Goal: Obtain resource: Obtain resource

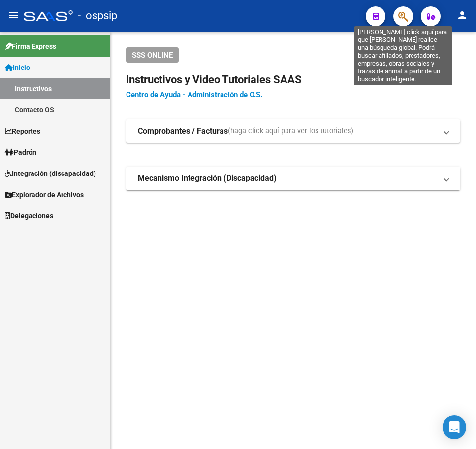
click at [401, 22] on icon "button" at bounding box center [403, 16] width 10 height 11
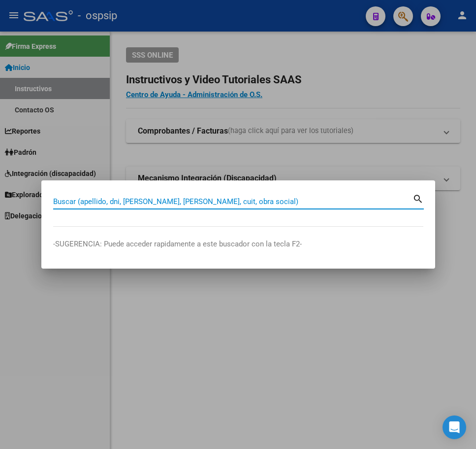
type input "2"
type input "46276299"
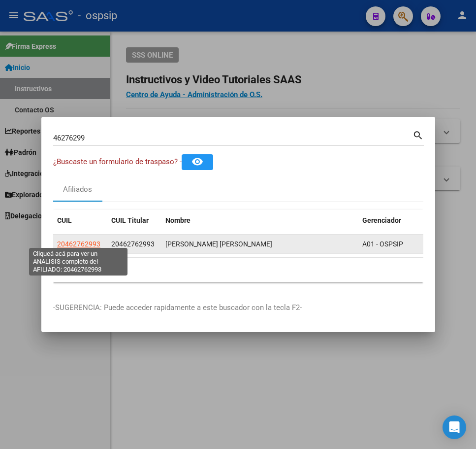
click at [87, 242] on span "20462762993" at bounding box center [78, 244] width 43 height 8
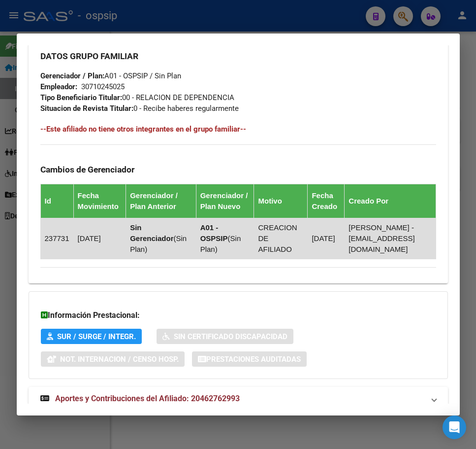
scroll to position [557, 0]
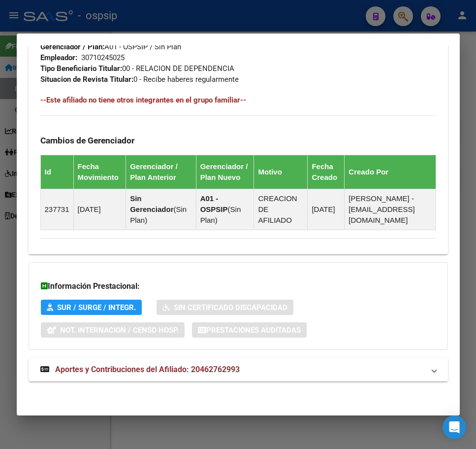
drag, startPoint x: 321, startPoint y: 388, endPoint x: 324, endPoint y: 382, distance: 7.3
drag, startPoint x: 325, startPoint y: 377, endPoint x: 330, endPoint y: 371, distance: 8.0
click at [324, 375] on mat-expansion-panel-header "Aportes y Contribuciones del Afiliado: 20462762993" at bounding box center [239, 369] width 420 height 24
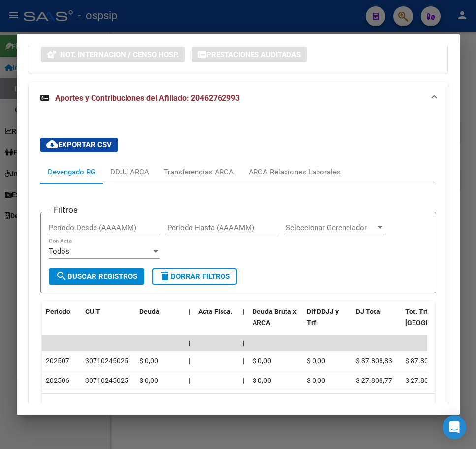
scroll to position [901, 0]
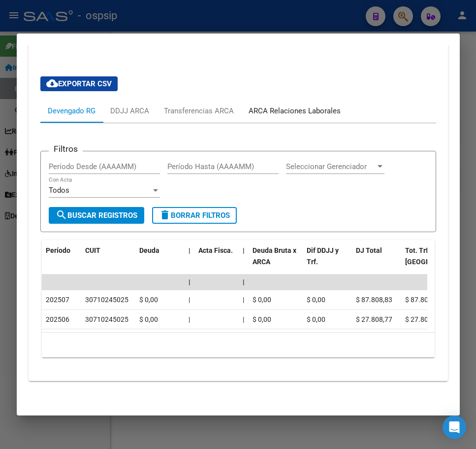
click at [292, 105] on div "ARCA Relaciones Laborales" at bounding box center [295, 110] width 92 height 11
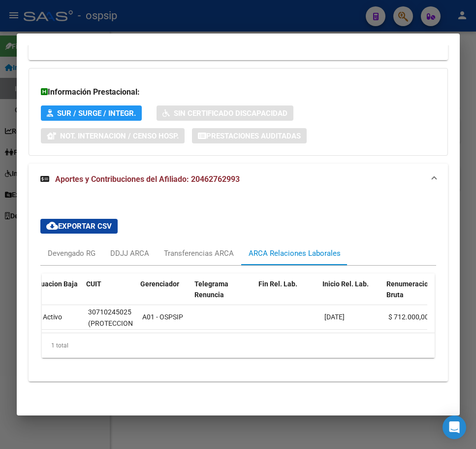
scroll to position [0, 110]
click at [298, 14] on div at bounding box center [238, 224] width 476 height 449
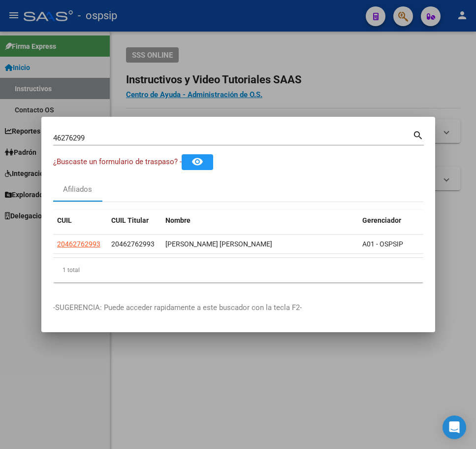
click at [298, 14] on div at bounding box center [238, 224] width 476 height 449
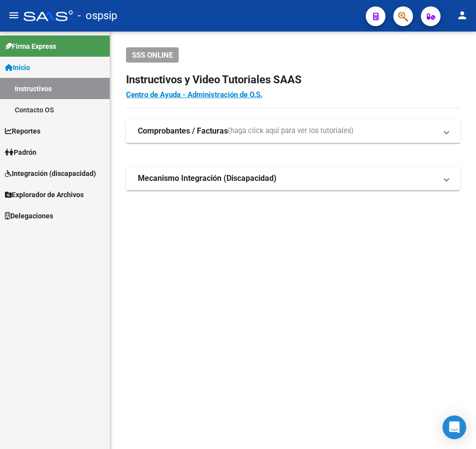
click at [397, 12] on button "button" at bounding box center [403, 16] width 20 height 20
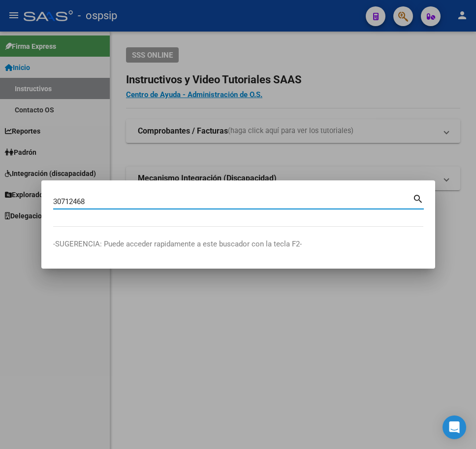
type input "30712468"
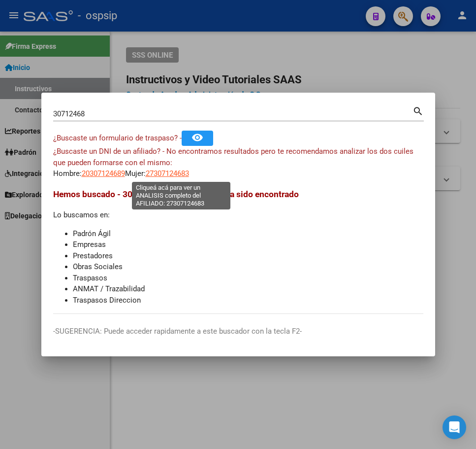
click at [179, 176] on span "27307124683" at bounding box center [167, 173] width 43 height 9
type textarea "27307124683"
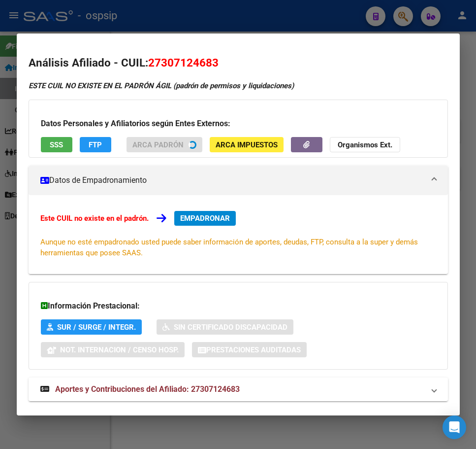
click at [280, 10] on div at bounding box center [238, 224] width 476 height 449
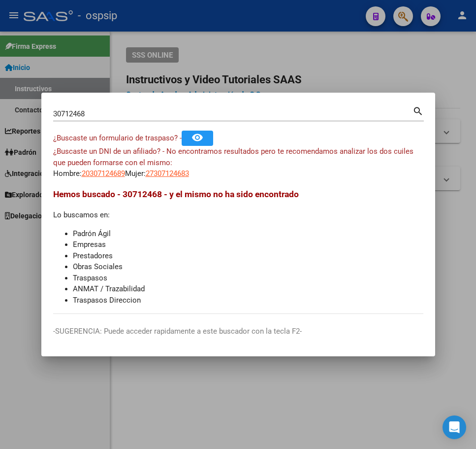
click at [279, 19] on div at bounding box center [238, 224] width 476 height 449
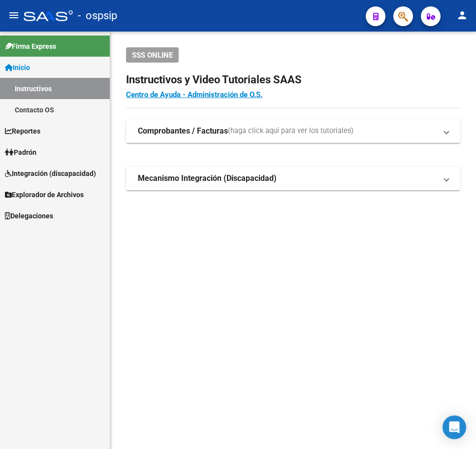
click at [396, 19] on button "button" at bounding box center [403, 16] width 20 height 20
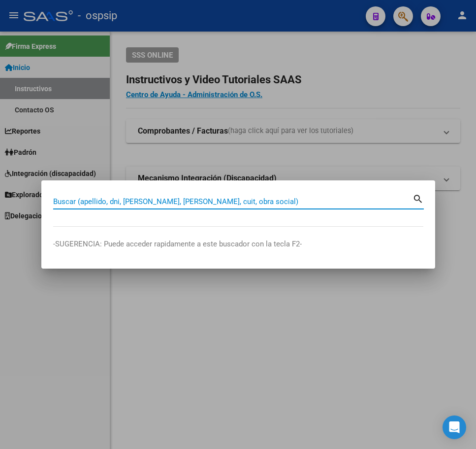
drag, startPoint x: 57, startPoint y: 206, endPoint x: 61, endPoint y: 202, distance: 5.2
click at [61, 202] on input "Buscar (apellido, dni, [PERSON_NAME], [PERSON_NAME], cuit, obra social)" at bounding box center [232, 201] width 359 height 9
paste input "30960819"
type input "30960819"
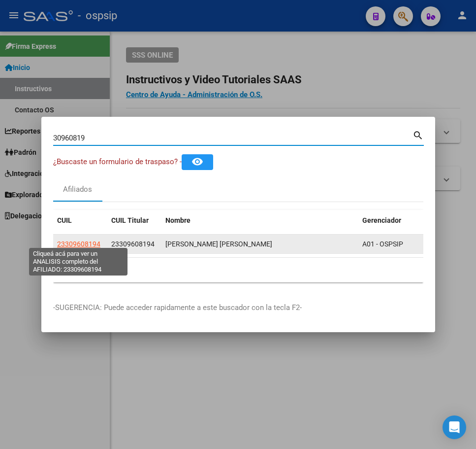
click at [87, 240] on span "23309608194" at bounding box center [78, 244] width 43 height 8
type textarea "23309608194"
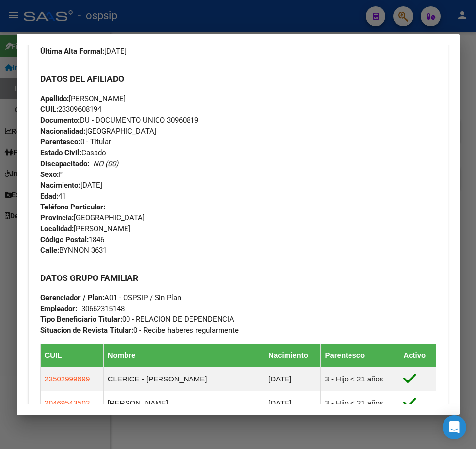
scroll to position [443, 0]
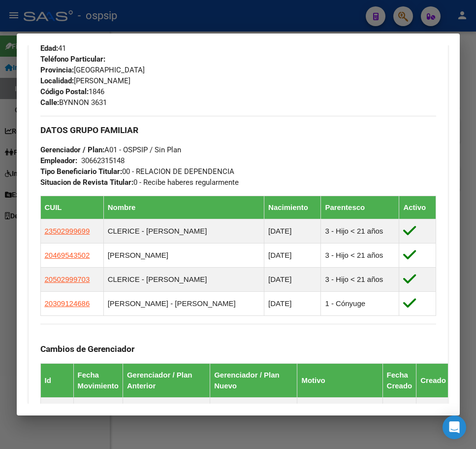
click at [281, 17] on div at bounding box center [238, 224] width 476 height 449
click at [282, 17] on div at bounding box center [238, 224] width 476 height 449
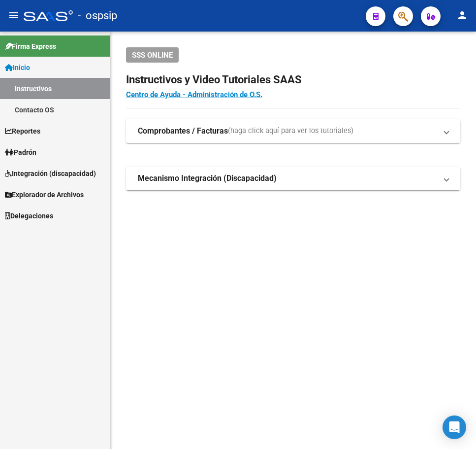
click at [397, 10] on button "button" at bounding box center [403, 16] width 20 height 20
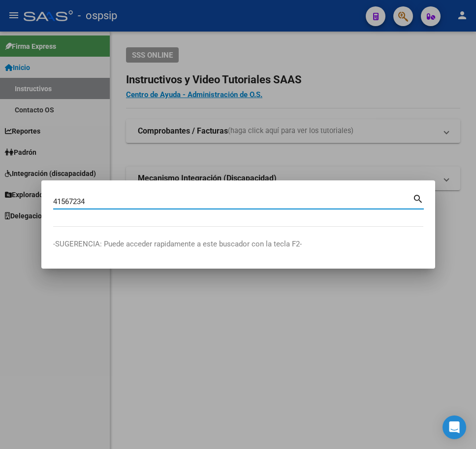
type input "41567234"
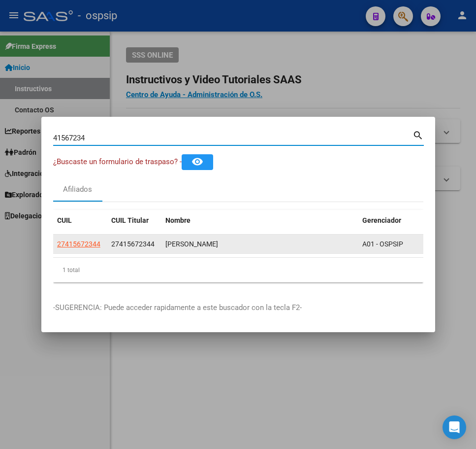
drag, startPoint x: 90, startPoint y: 247, endPoint x: 87, endPoint y: 238, distance: 8.7
click at [88, 241] on datatable-body-cell "27415672344" at bounding box center [80, 243] width 54 height 19
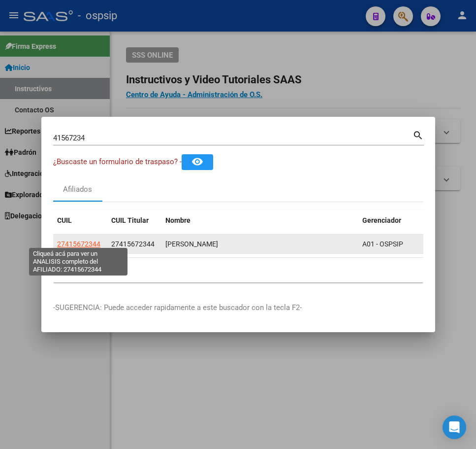
click at [86, 240] on span "27415672344" at bounding box center [78, 244] width 43 height 8
copy span "344"
type textarea "27415672344"
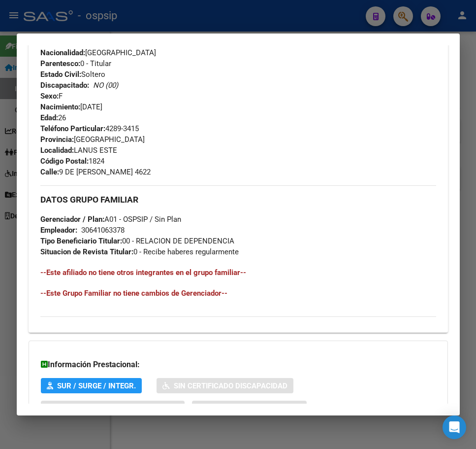
scroll to position [452, 0]
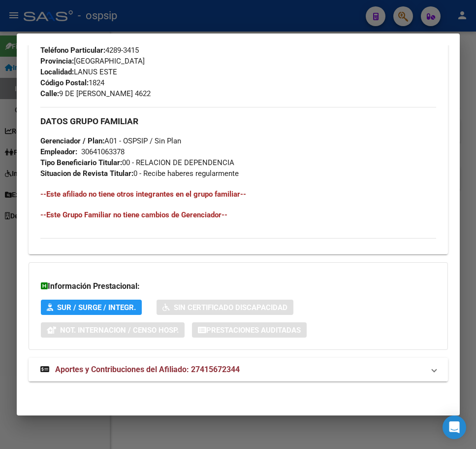
click at [355, 369] on mat-panel-title "Aportes y Contribuciones del Afiliado: 27415672344" at bounding box center [232, 369] width 384 height 12
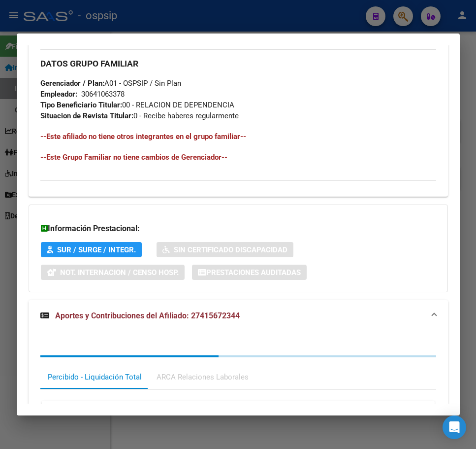
scroll to position [622, 0]
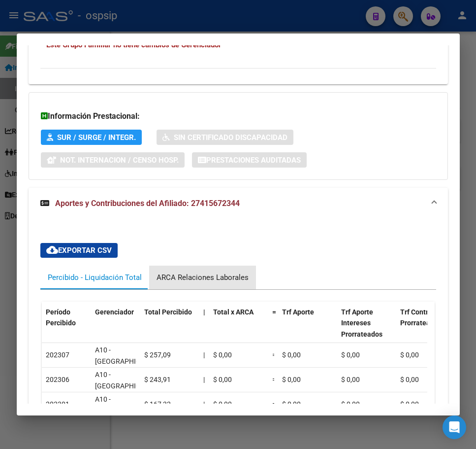
click at [225, 276] on div "ARCA Relaciones Laborales" at bounding box center [203, 277] width 92 height 11
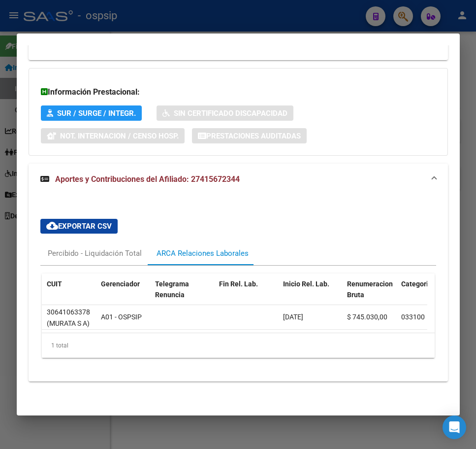
scroll to position [0, 146]
click at [316, 18] on div at bounding box center [238, 224] width 476 height 449
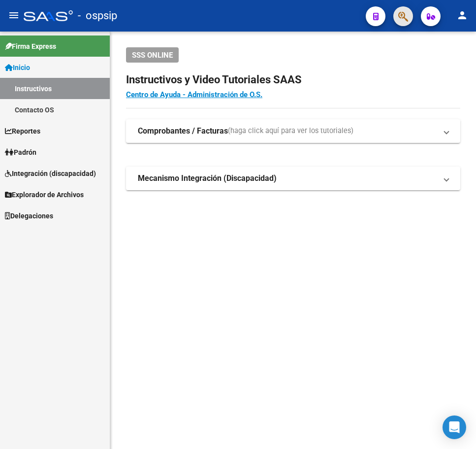
click at [397, 13] on button "button" at bounding box center [403, 16] width 20 height 20
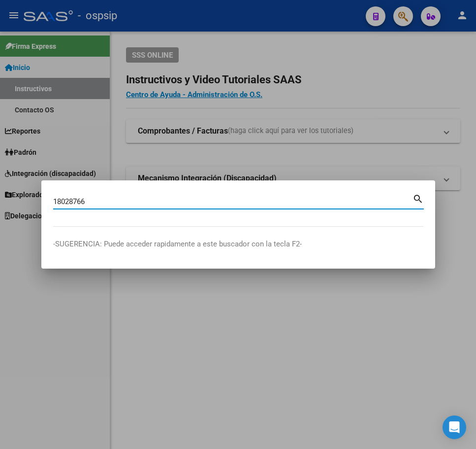
type input "18028766"
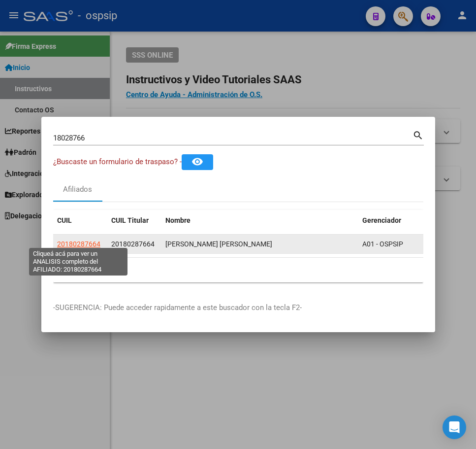
click at [76, 241] on span "20180287664" at bounding box center [78, 244] width 43 height 8
type textarea "20180287664"
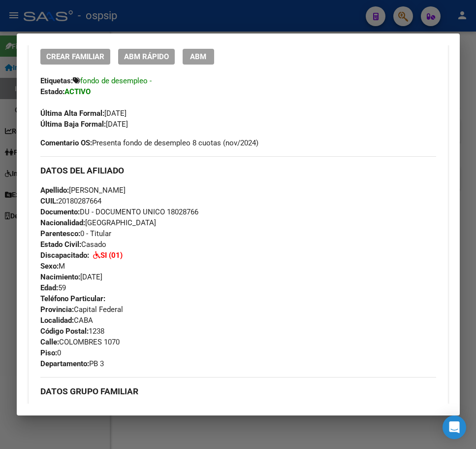
scroll to position [246, 0]
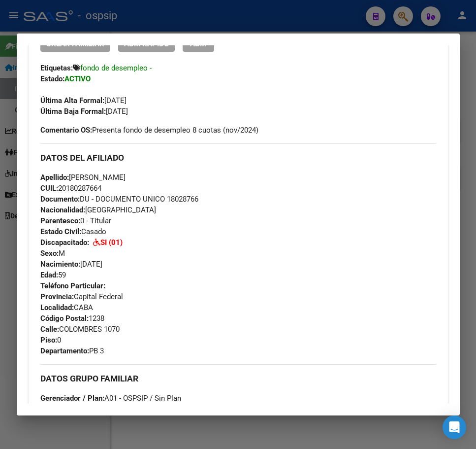
click at [282, 9] on div at bounding box center [238, 224] width 476 height 449
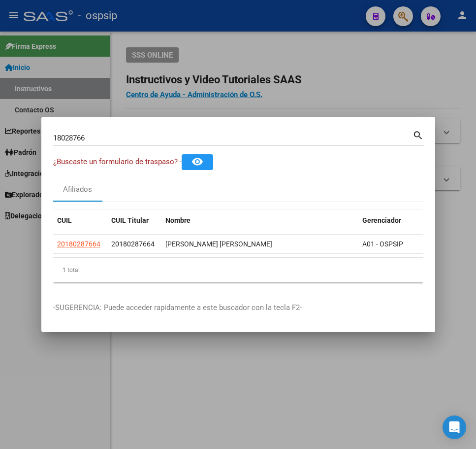
drag, startPoint x: 335, startPoint y: 59, endPoint x: 347, endPoint y: 78, distance: 22.5
click at [336, 59] on div at bounding box center [238, 224] width 476 height 449
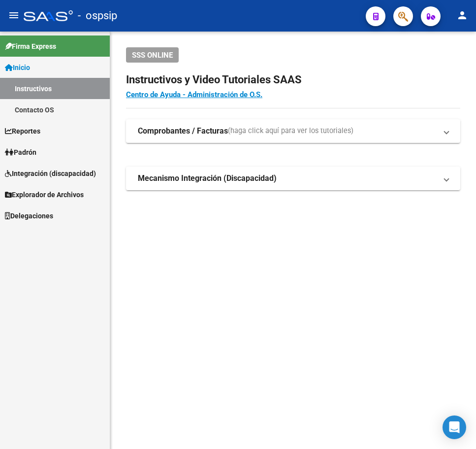
click at [272, 73] on app-root-component "SSS ONLINE Instructivos y Video Tutoriales SAAS Centro de Ayuda - Administració…" at bounding box center [293, 118] width 334 height 143
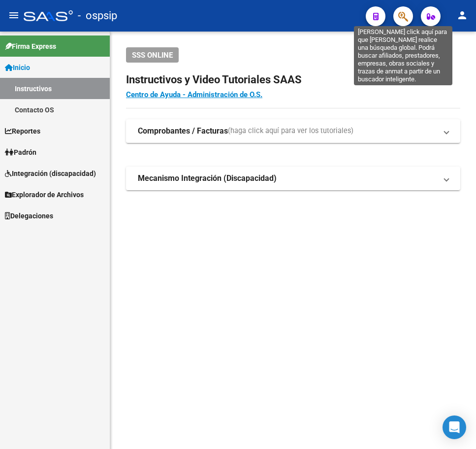
click at [402, 18] on icon "button" at bounding box center [403, 16] width 10 height 11
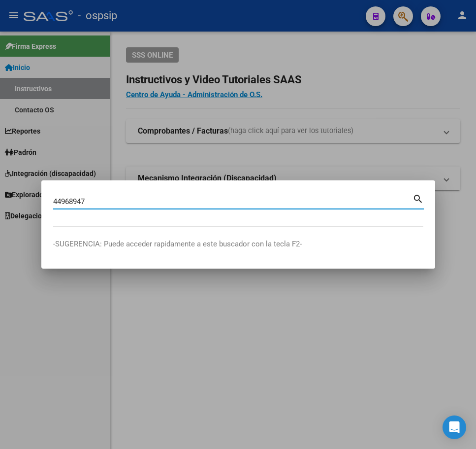
type input "44968947"
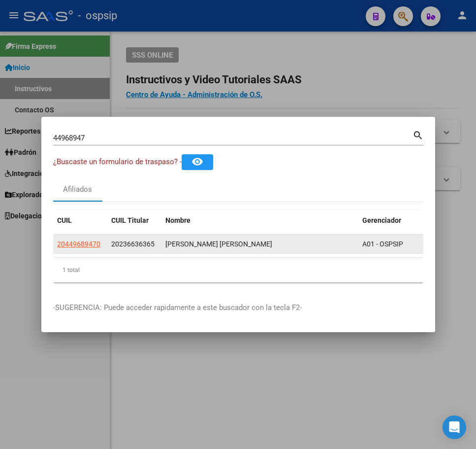
click at [82, 234] on datatable-body-cell "20449689470" at bounding box center [80, 243] width 54 height 19
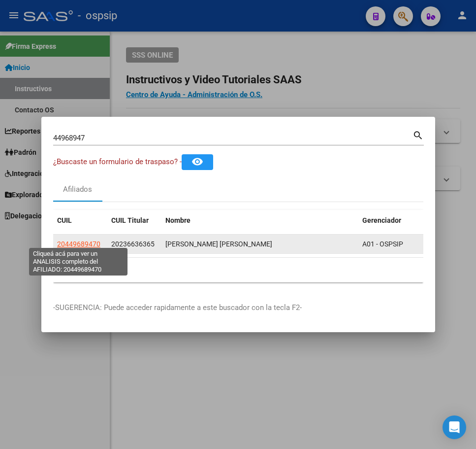
click at [84, 240] on span "20449689470" at bounding box center [78, 244] width 43 height 8
type textarea "20449689470"
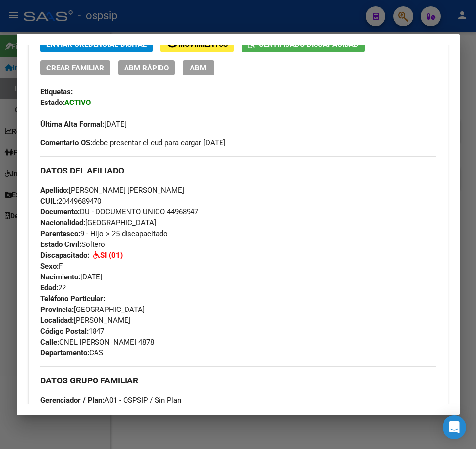
scroll to position [186, 0]
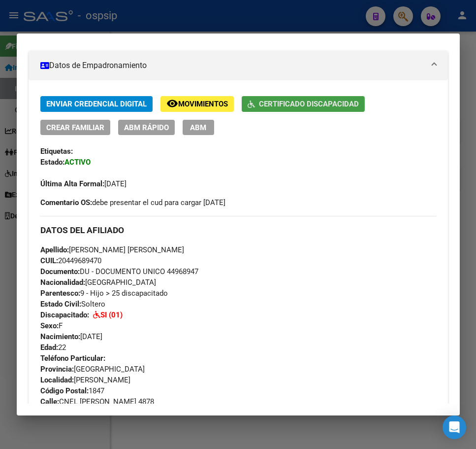
click at [290, 104] on span "Certificado Discapacidad" at bounding box center [309, 104] width 100 height 9
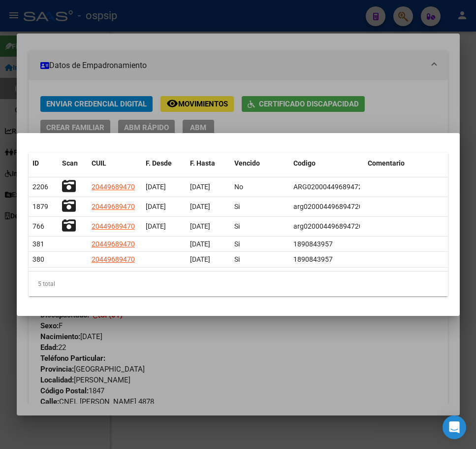
drag, startPoint x: 394, startPoint y: 355, endPoint x: 397, endPoint y: 343, distance: 12.7
click at [396, 346] on div at bounding box center [238, 224] width 476 height 449
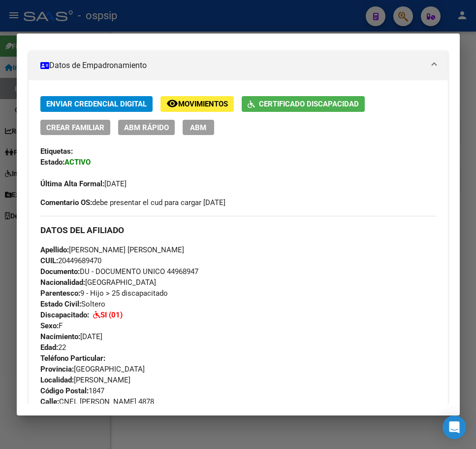
click at [340, 14] on div at bounding box center [238, 224] width 476 height 449
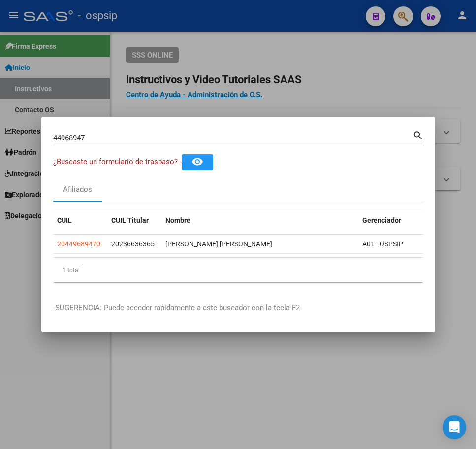
drag, startPoint x: 354, startPoint y: 97, endPoint x: 355, endPoint y: 92, distance: 6.0
click at [354, 97] on div at bounding box center [238, 224] width 476 height 449
click at [365, 75] on app-root-component "SSS ONLINE Instructivos y Video Tutoriales SAAS Centro de Ayuda - Administració…" at bounding box center [293, 118] width 334 height 143
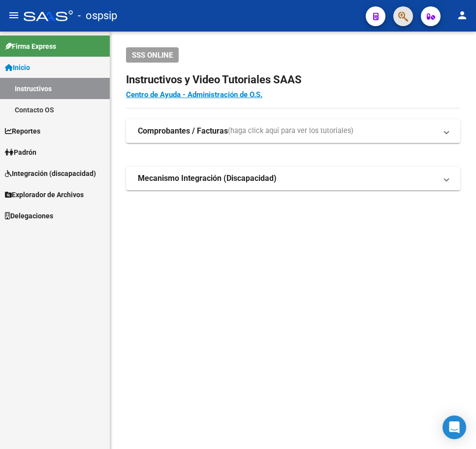
click at [403, 26] on span "button" at bounding box center [403, 16] width 10 height 20
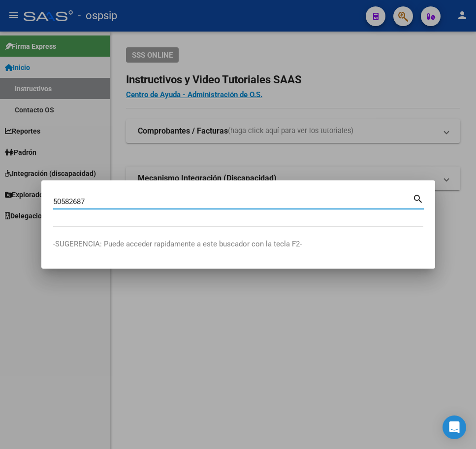
type input "50582687"
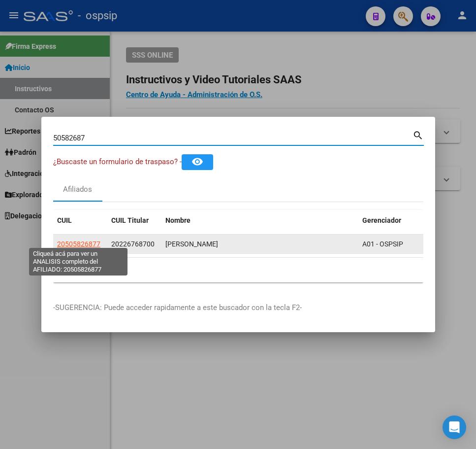
click at [65, 240] on span "20505826877" at bounding box center [78, 244] width 43 height 8
type textarea "20505826877"
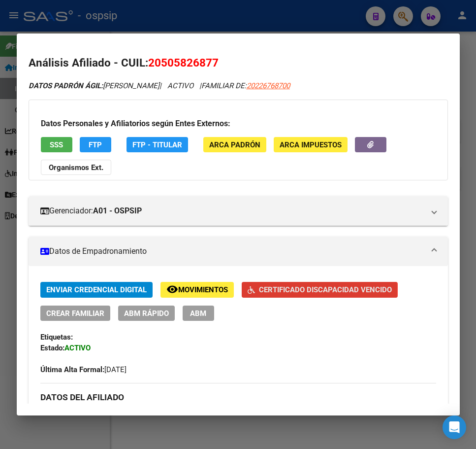
click at [261, 291] on span "Certificado Discapacidad Vencido" at bounding box center [325, 290] width 133 height 9
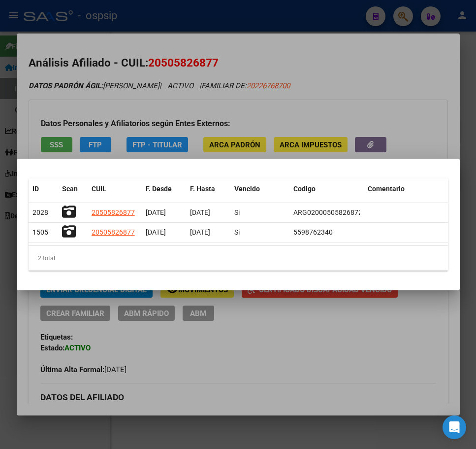
click at [319, 370] on div at bounding box center [238, 224] width 476 height 449
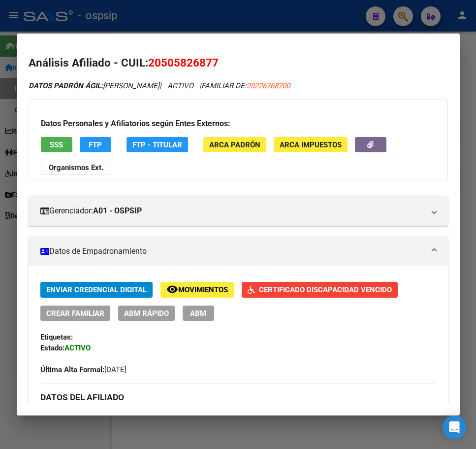
click at [334, 11] on div at bounding box center [238, 224] width 476 height 449
click at [335, 9] on div at bounding box center [238, 224] width 476 height 449
